Goal: Transaction & Acquisition: Download file/media

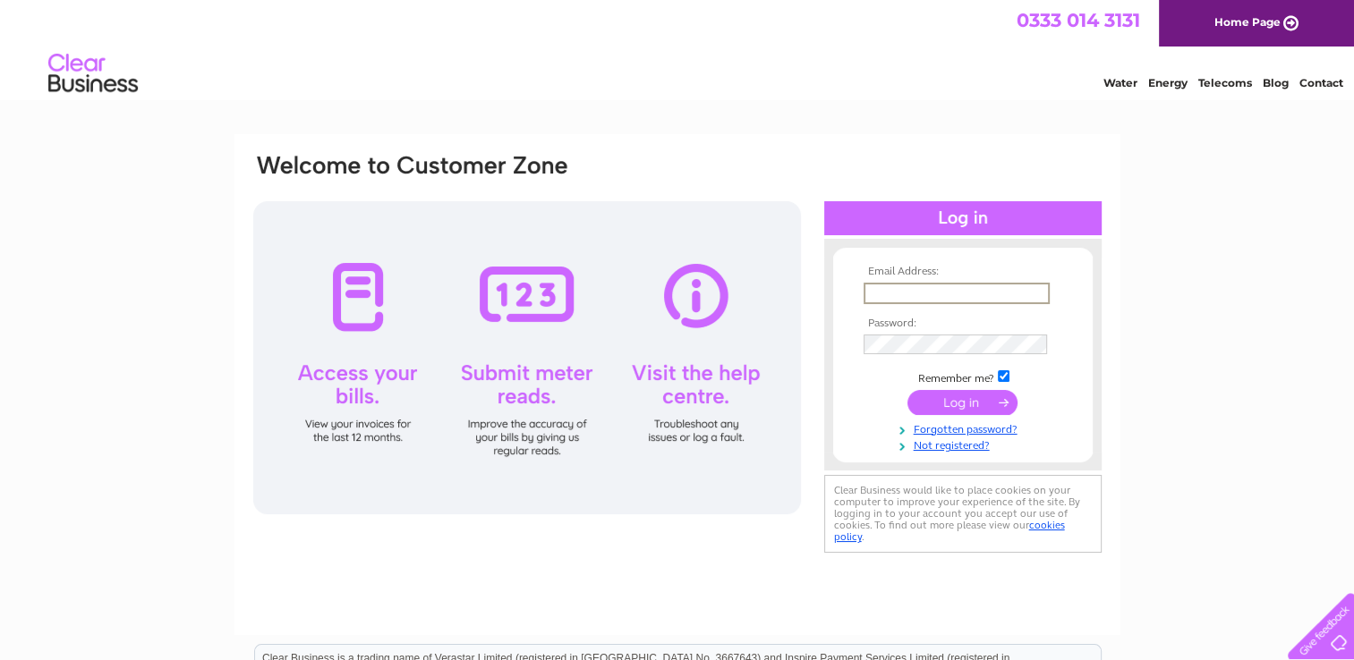
click at [927, 292] on input "text" at bounding box center [957, 293] width 186 height 21
click at [1061, 271] on th "Email Address:" at bounding box center [963, 272] width 208 height 13
click at [934, 295] on input "text" at bounding box center [957, 293] width 186 height 21
type input "anthony.corps@ajc-law.co.uk"
click at [962, 404] on input "submit" at bounding box center [962, 400] width 110 height 25
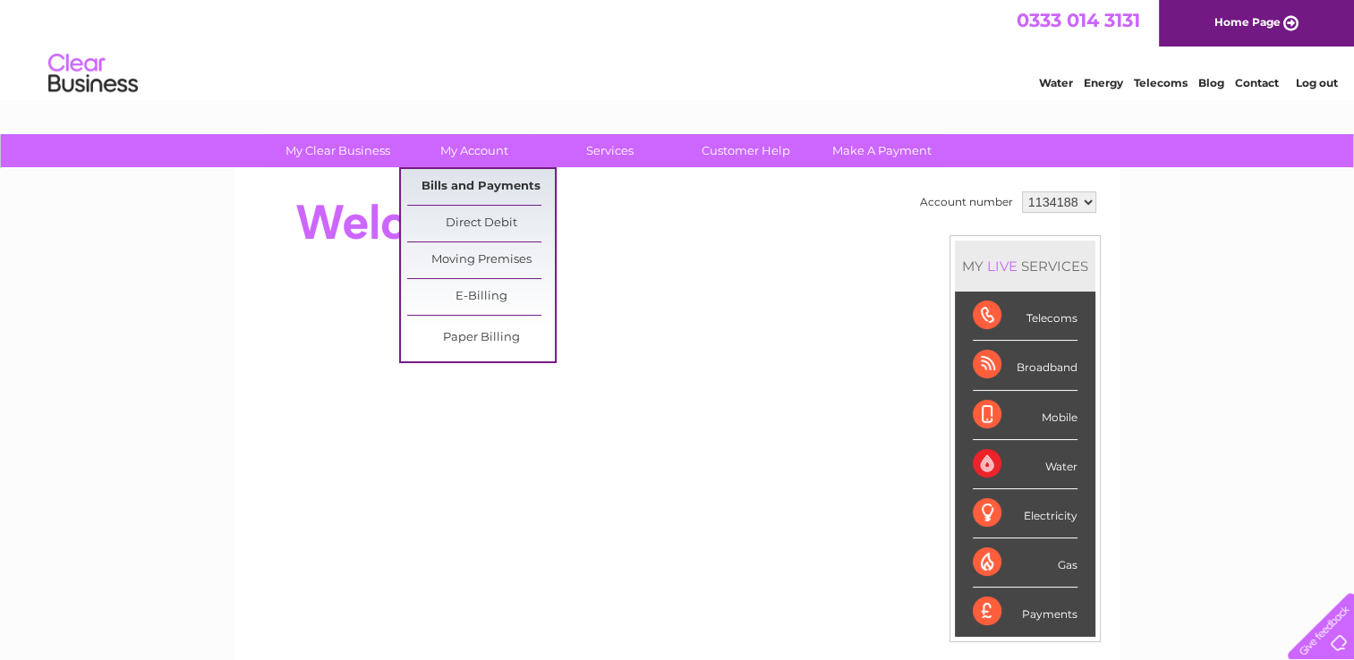
click at [469, 189] on link "Bills and Payments" at bounding box center [481, 187] width 148 height 36
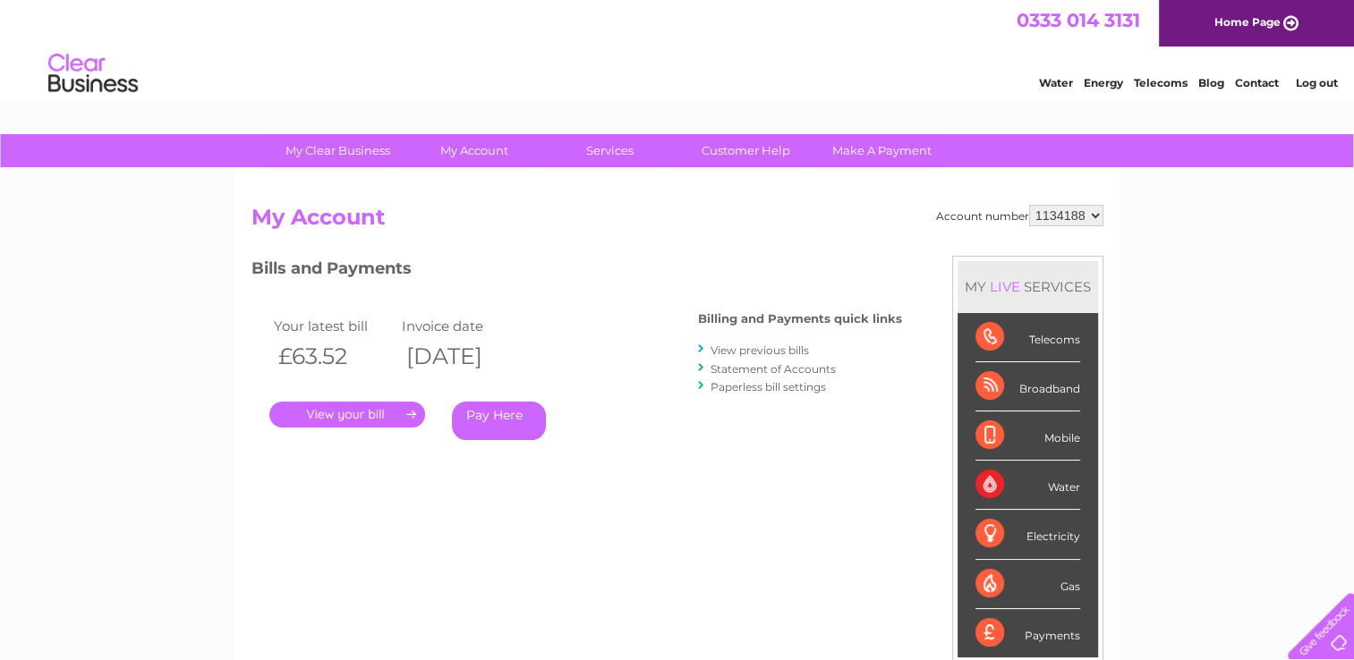
click at [372, 413] on link "." at bounding box center [347, 415] width 156 height 26
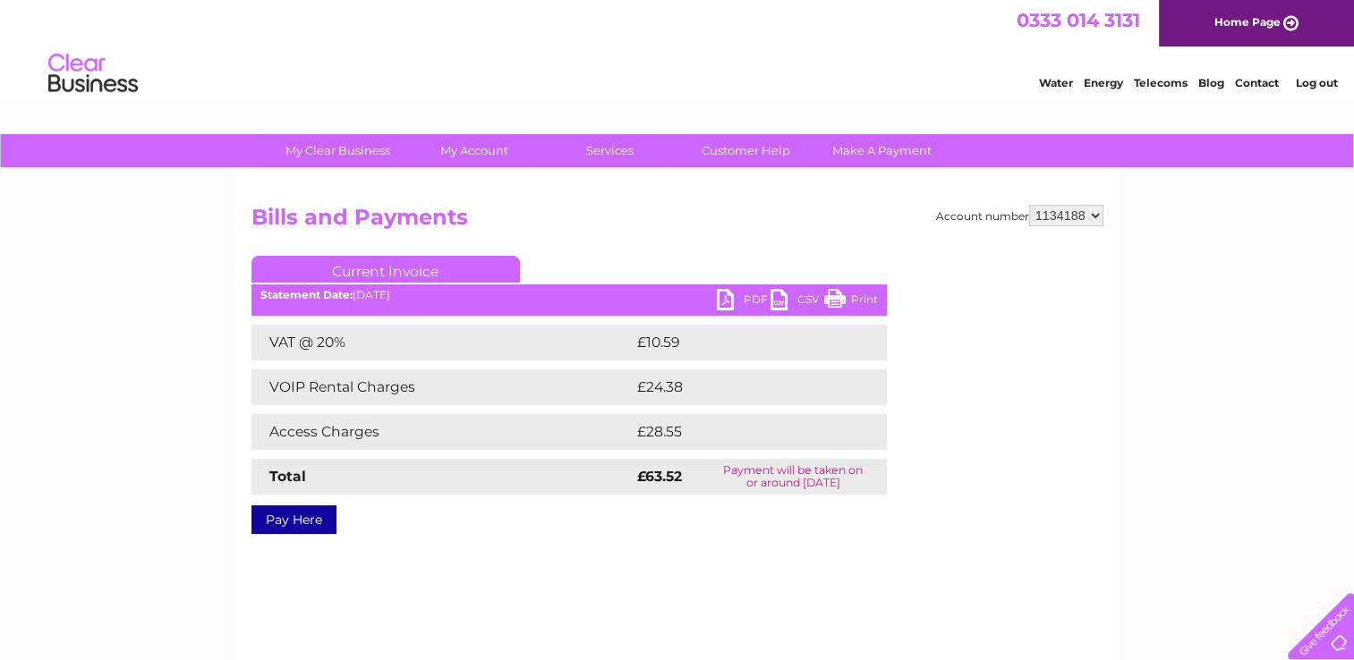
click at [783, 299] on link "CSV" at bounding box center [798, 302] width 54 height 26
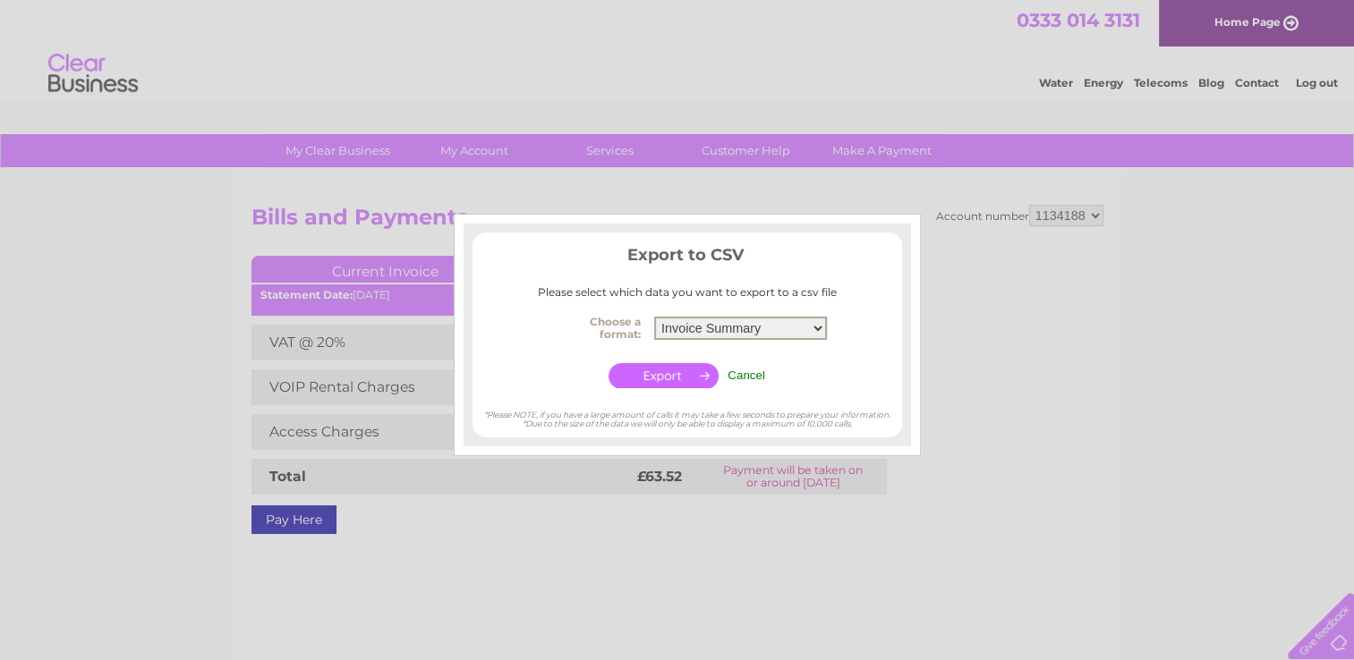
click at [819, 324] on select "Invoice Summary Service Charge Summary" at bounding box center [740, 328] width 173 height 23
click at [660, 376] on input "button" at bounding box center [664, 375] width 110 height 25
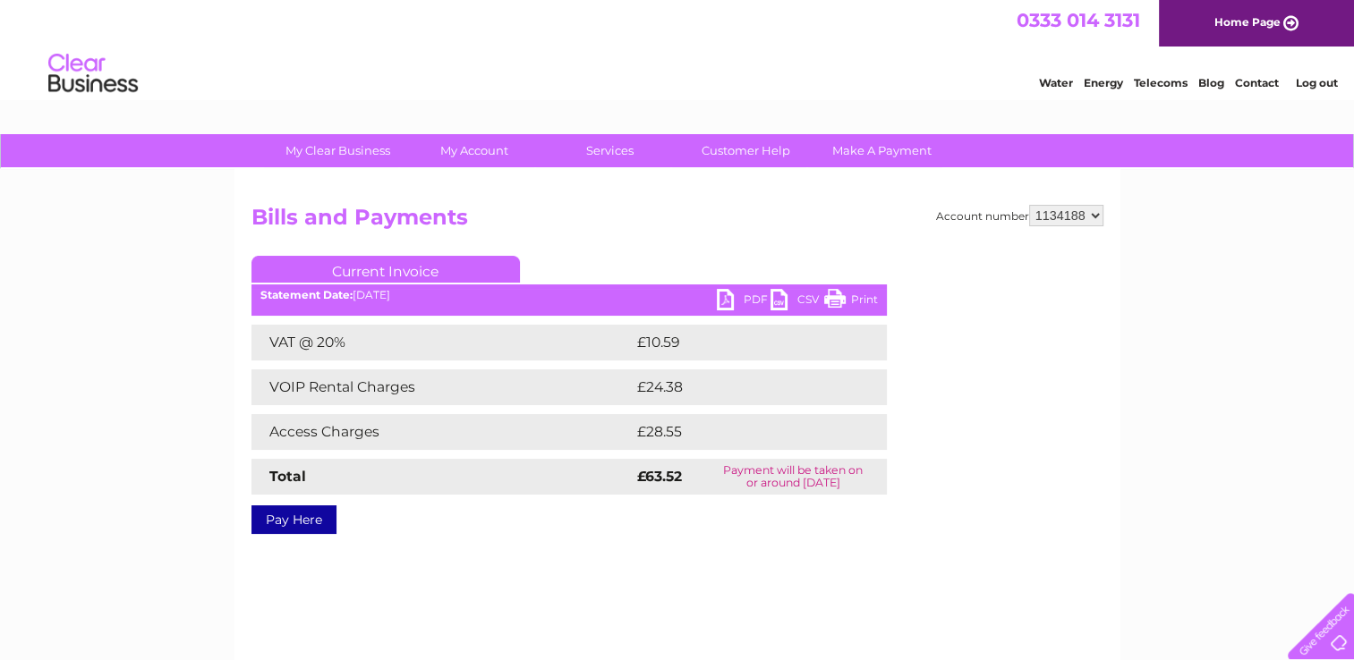
click at [830, 91] on div "Water Energy Telecoms Blog Contact Log out" at bounding box center [677, 76] width 1354 height 58
click at [728, 297] on link "PDF" at bounding box center [744, 302] width 54 height 26
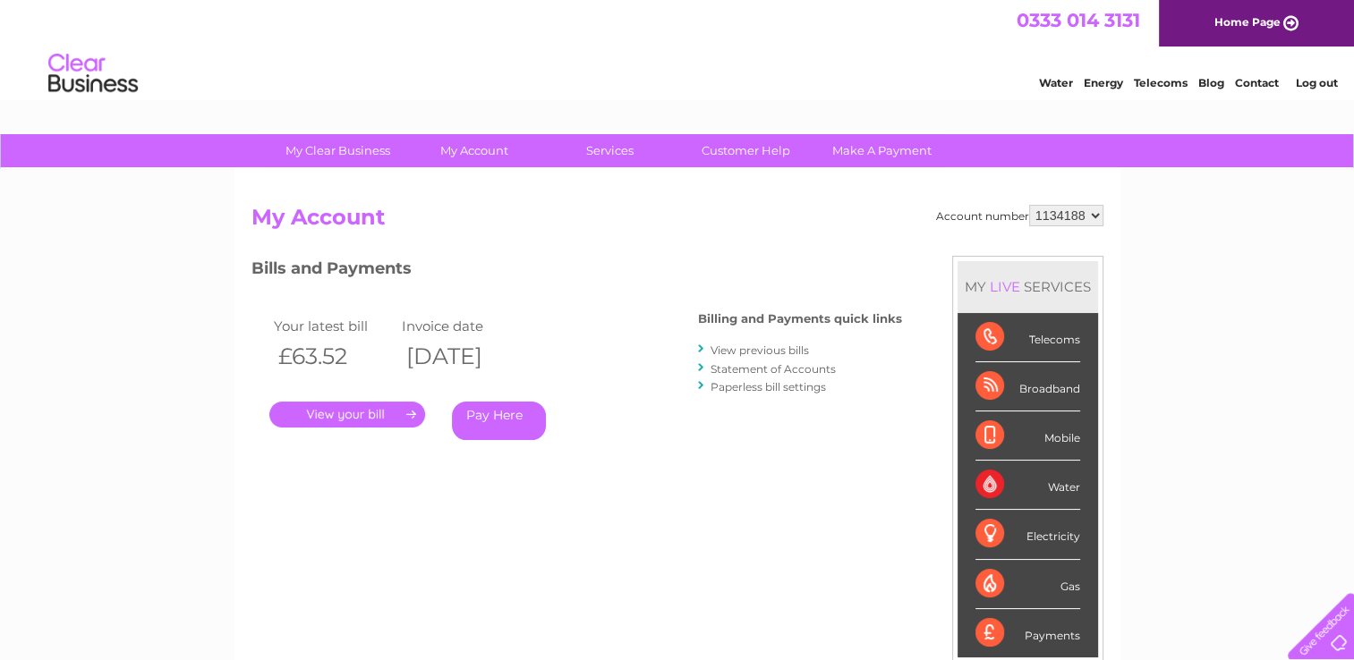
click at [767, 349] on link "View previous bills" at bounding box center [760, 350] width 98 height 13
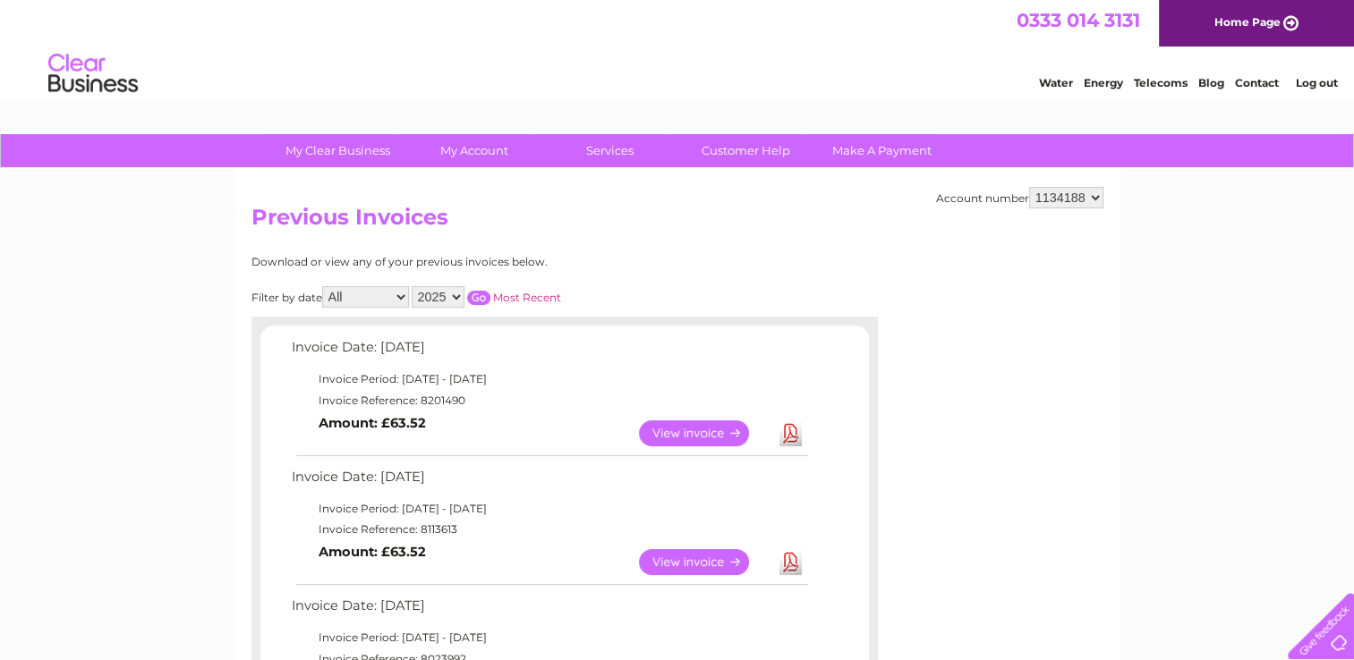
click at [789, 566] on link "Download" at bounding box center [790, 562] width 22 height 26
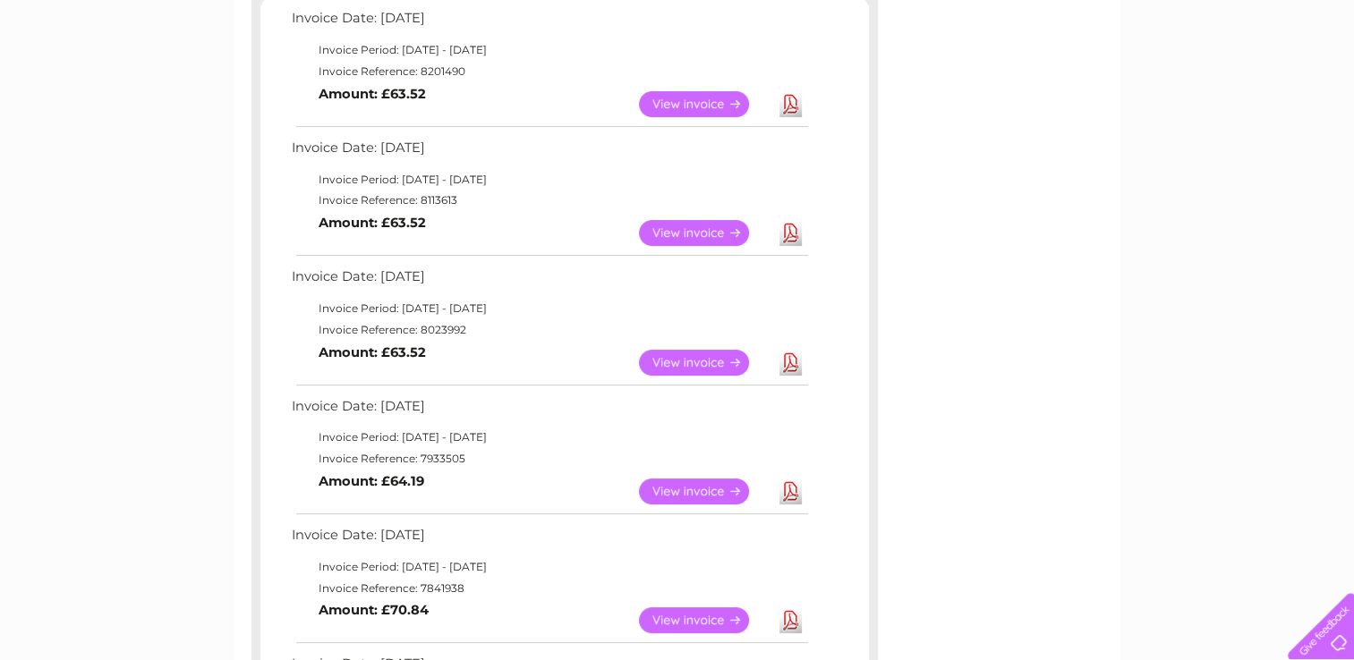
scroll to position [358, 0]
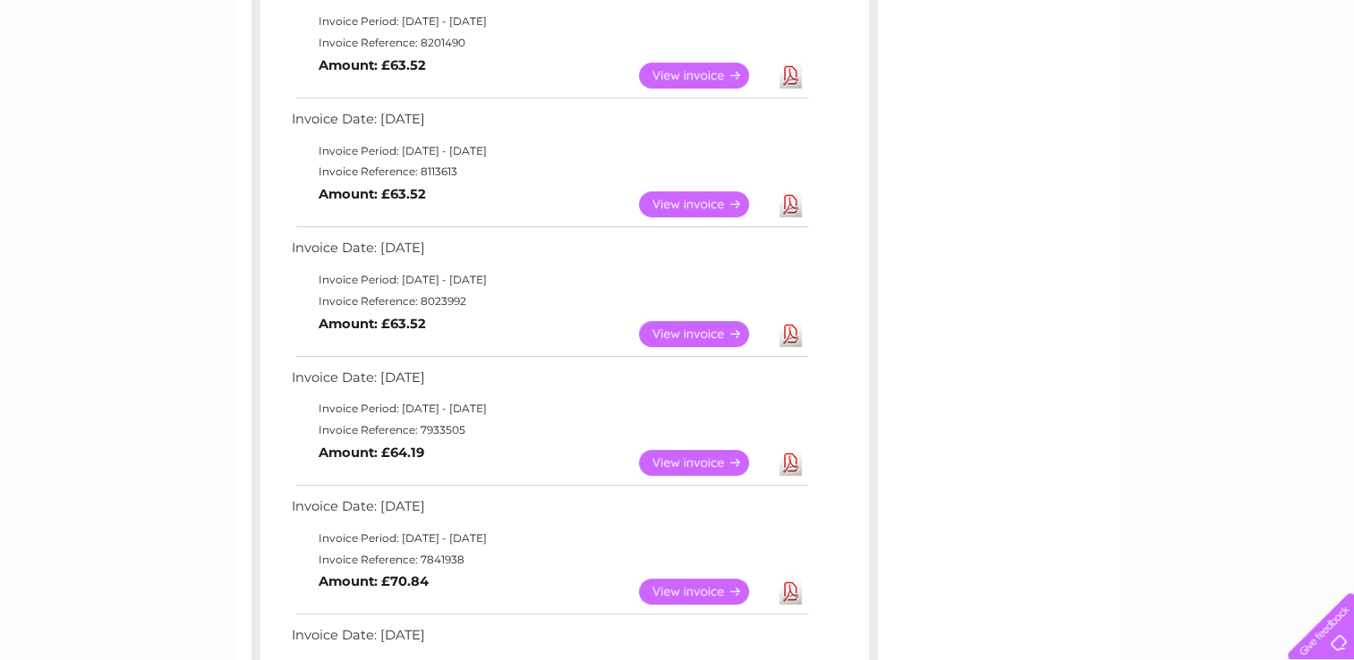
click at [786, 333] on link "Download" at bounding box center [790, 334] width 22 height 26
click at [784, 464] on link "Download" at bounding box center [790, 463] width 22 height 26
click at [786, 464] on link "Download" at bounding box center [790, 463] width 22 height 26
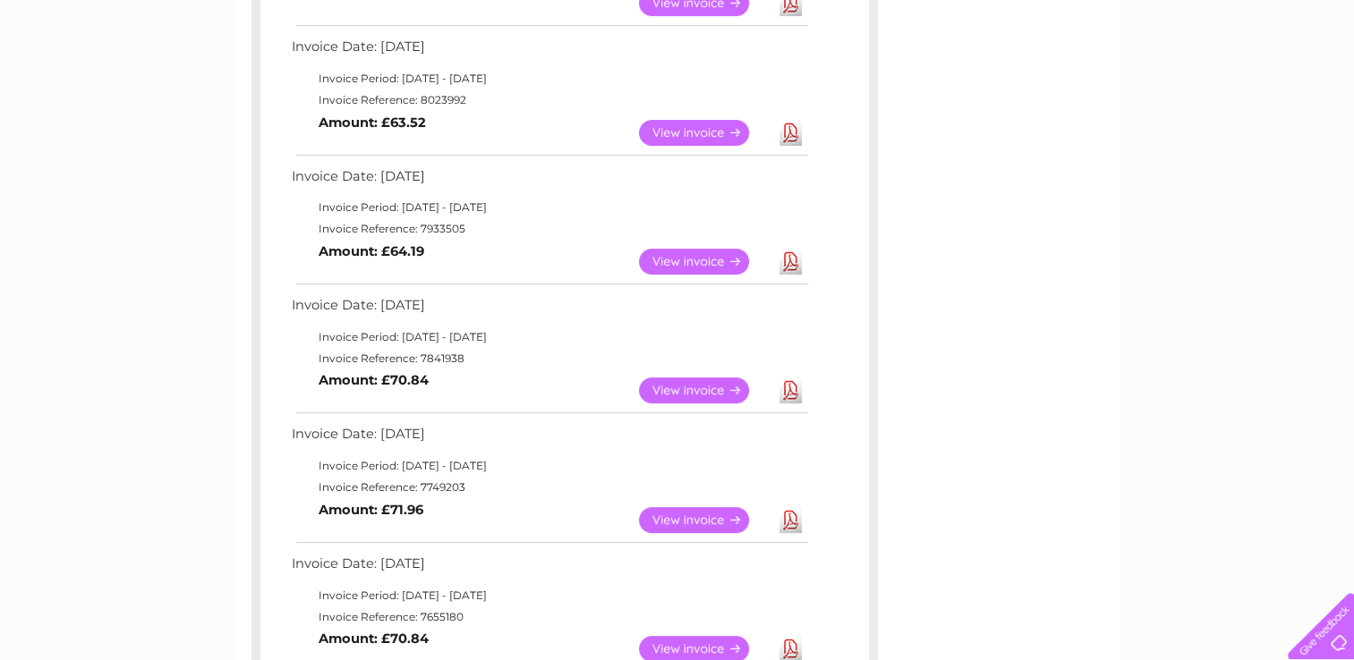
scroll to position [626, 0]
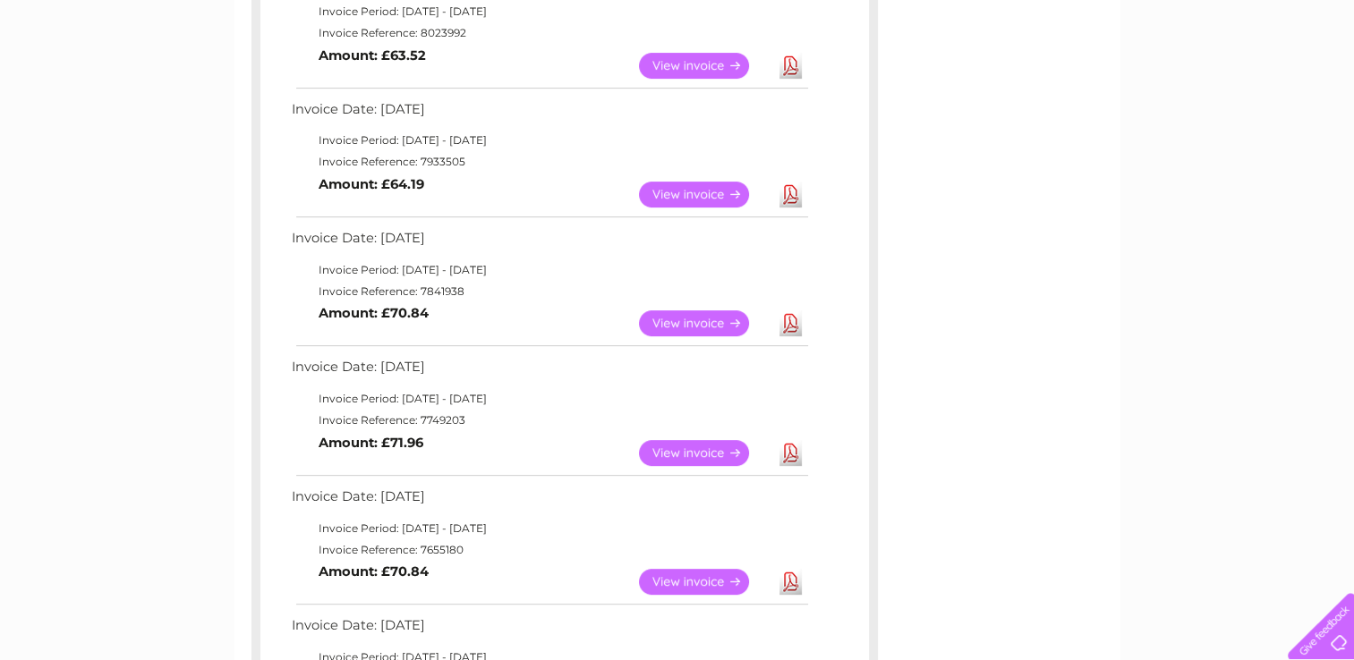
click at [794, 321] on link "Download" at bounding box center [790, 324] width 22 height 26
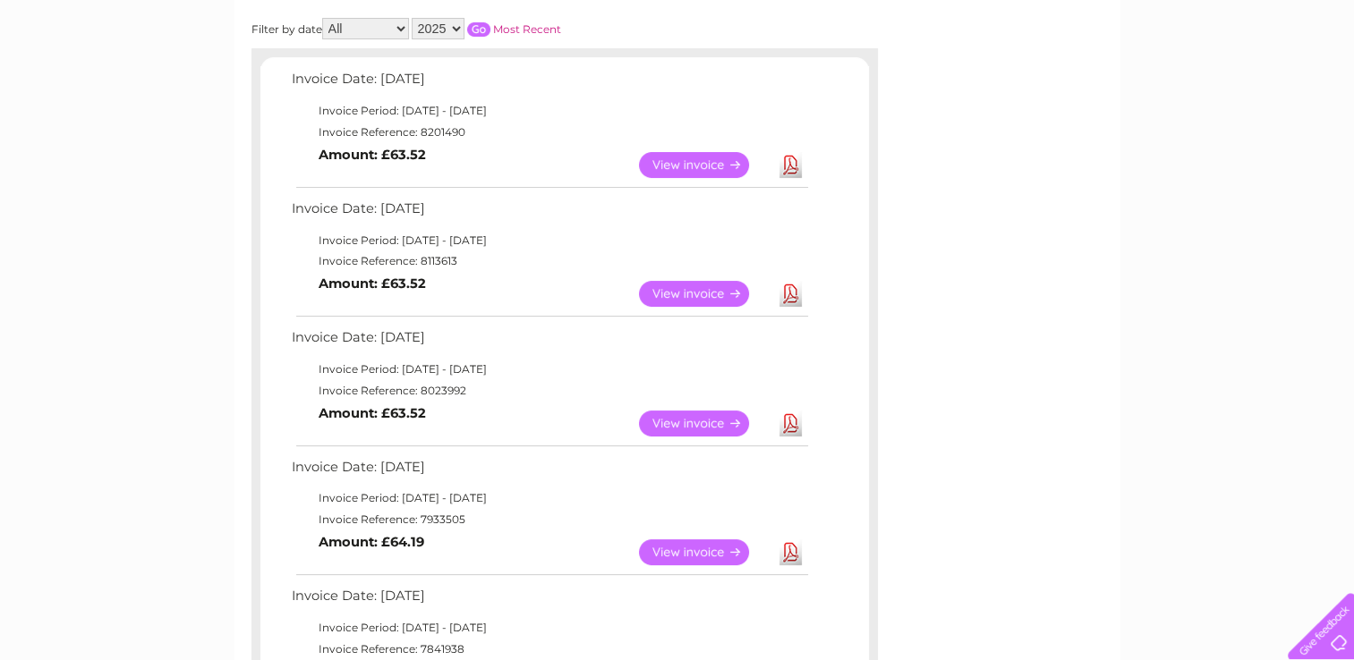
scroll to position [179, 0]
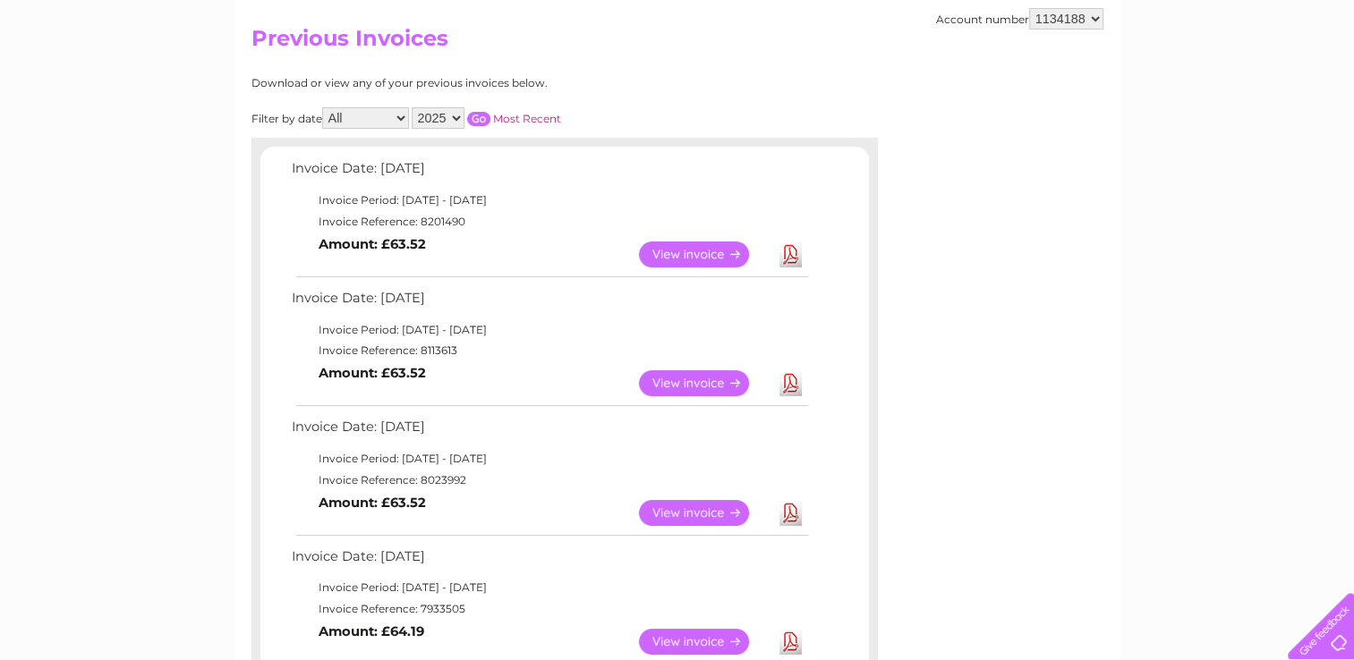
click at [502, 620] on td "View Download Amount: £64.19" at bounding box center [549, 642] width 524 height 44
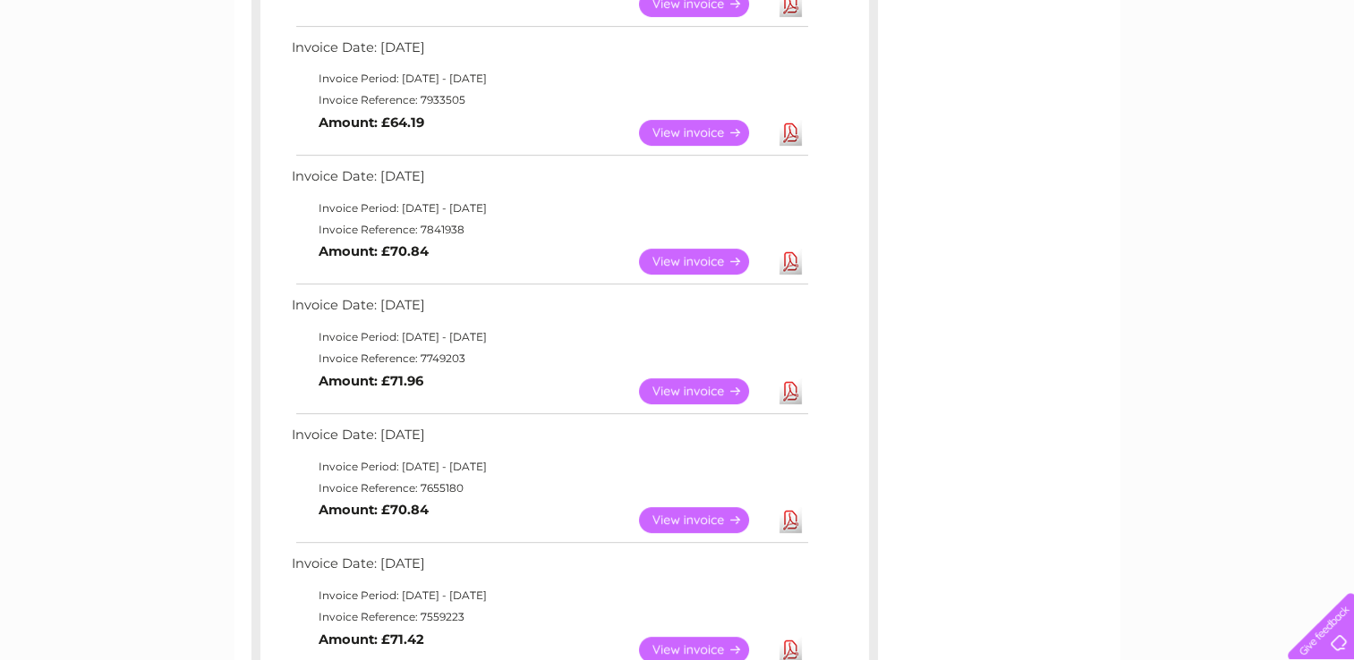
scroll to position [716, 0]
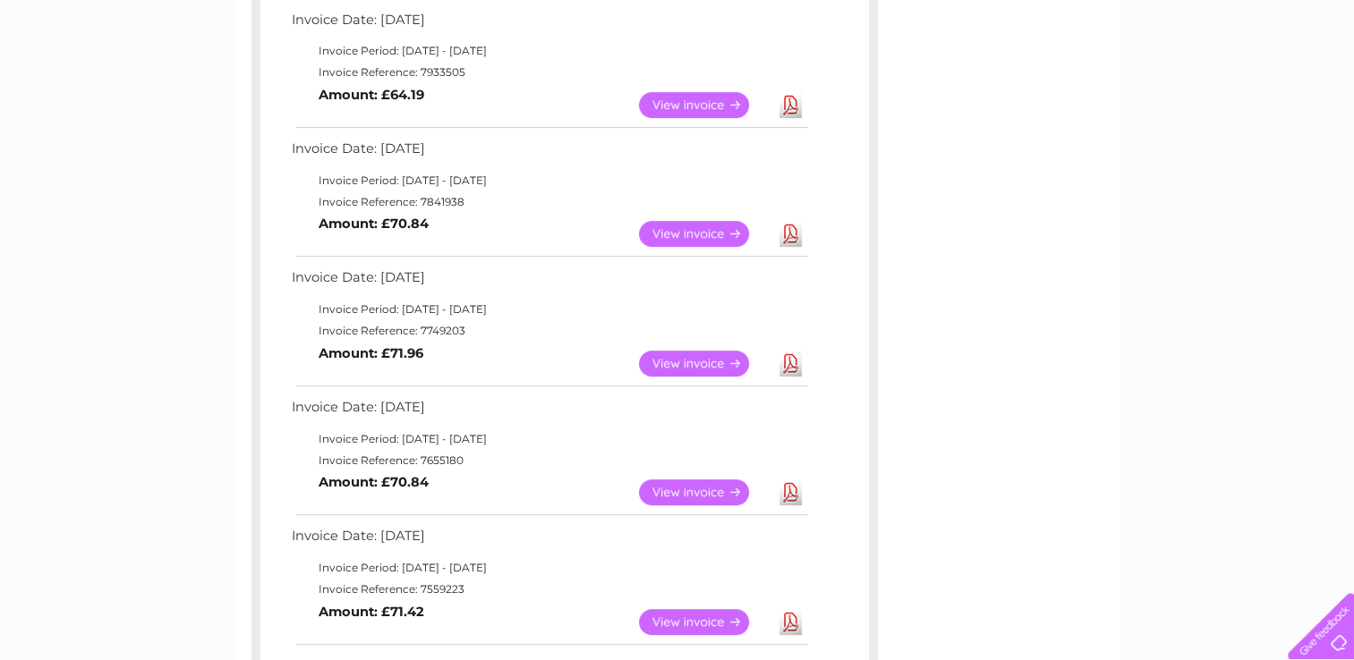
click at [684, 493] on link "View" at bounding box center [705, 493] width 132 height 26
click at [791, 491] on link "Download" at bounding box center [790, 493] width 22 height 26
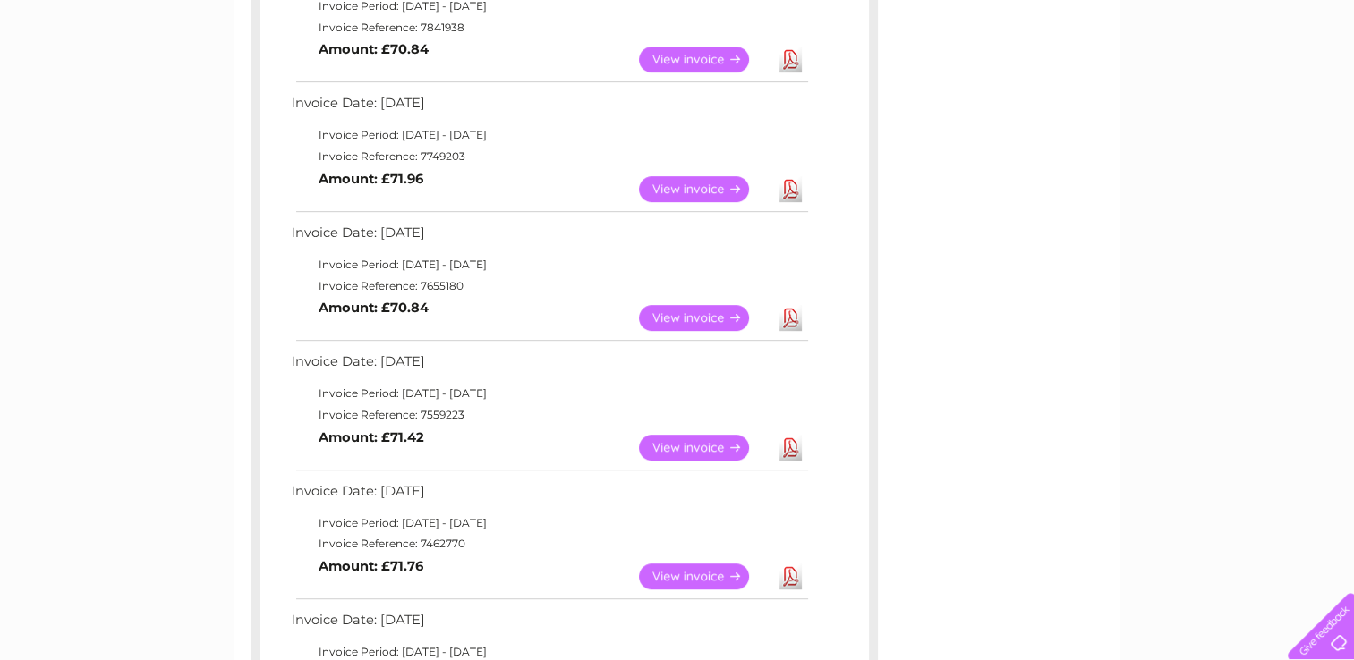
scroll to position [895, 0]
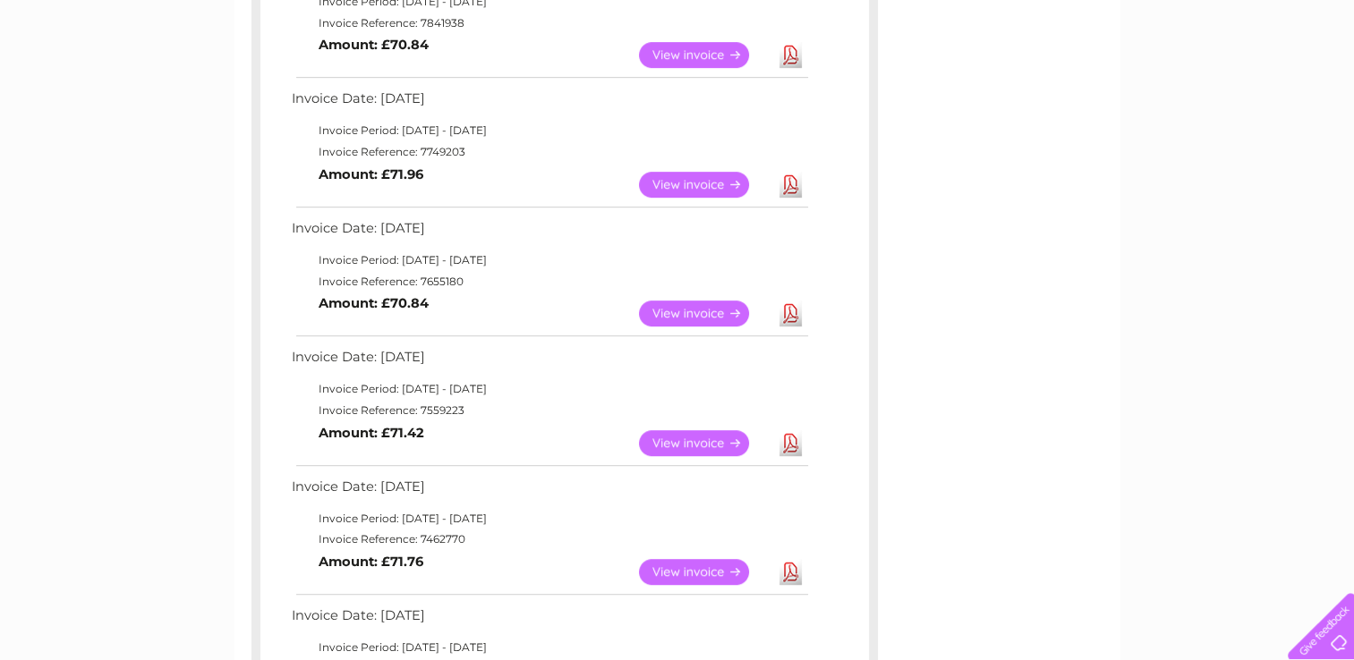
click at [788, 443] on link "Download" at bounding box center [790, 443] width 22 height 26
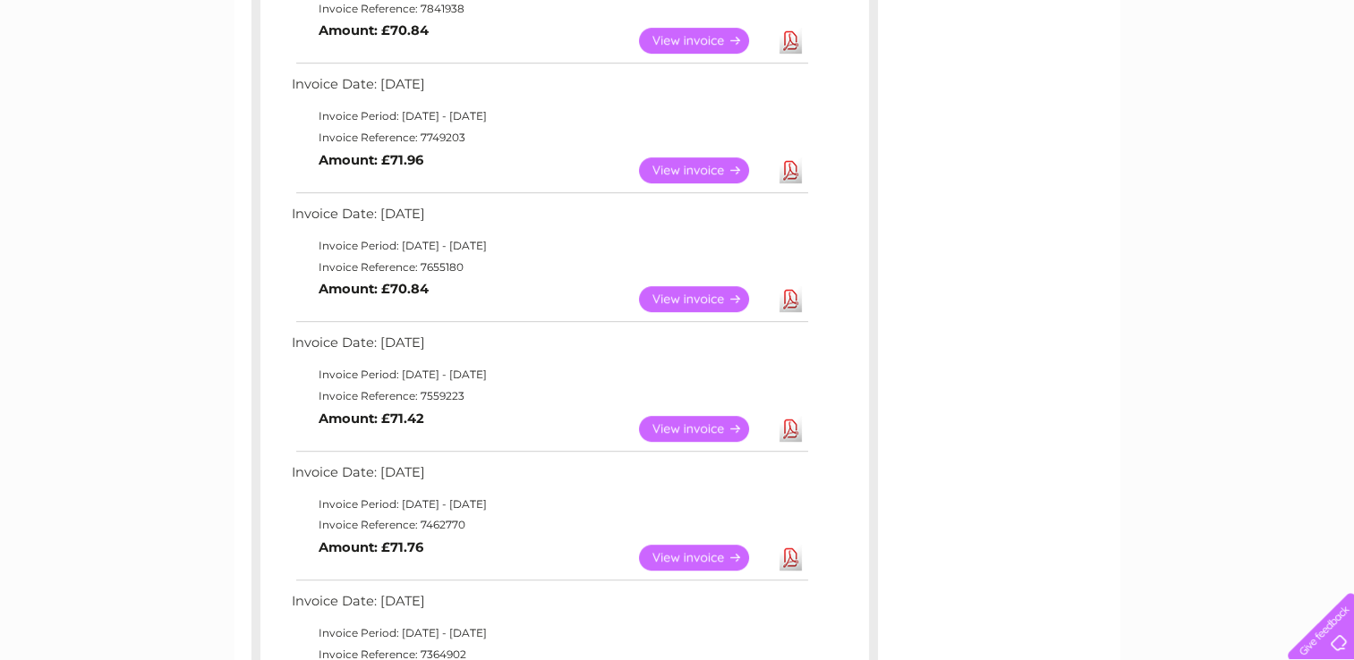
scroll to position [1074, 0]
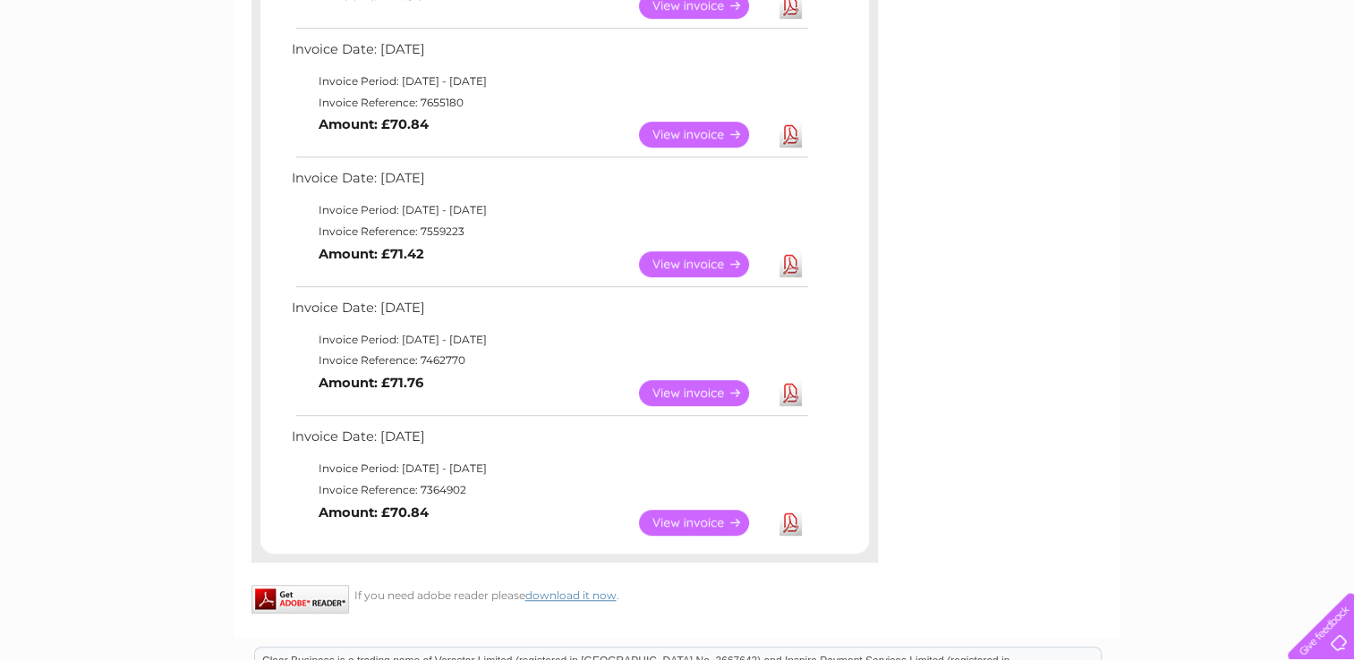
click at [793, 526] on link "Download" at bounding box center [790, 523] width 22 height 26
click at [790, 392] on link "Download" at bounding box center [790, 393] width 22 height 26
